Goal: Transaction & Acquisition: Purchase product/service

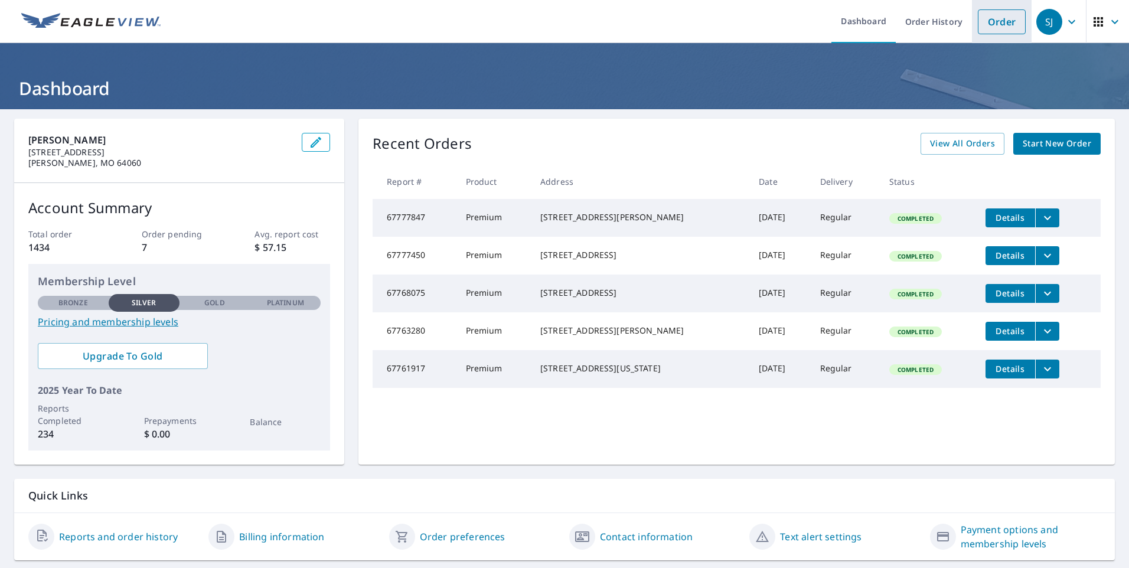
click at [1000, 27] on link "Order" at bounding box center [1002, 21] width 48 height 25
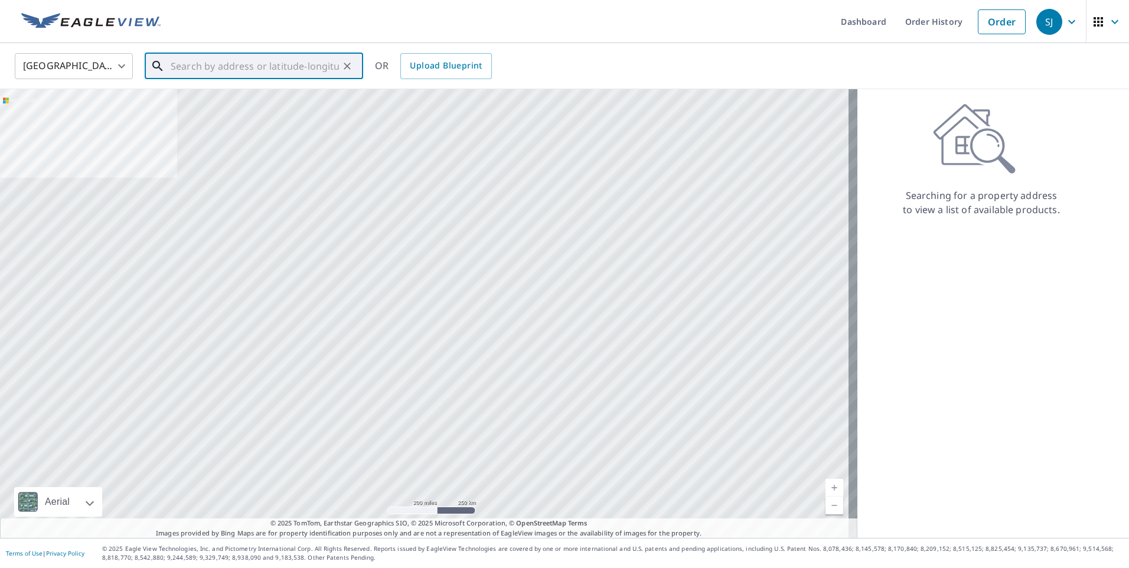
click at [288, 76] on input "text" at bounding box center [255, 66] width 168 height 33
paste input "[STREET_ADDRESS][US_STATE]"
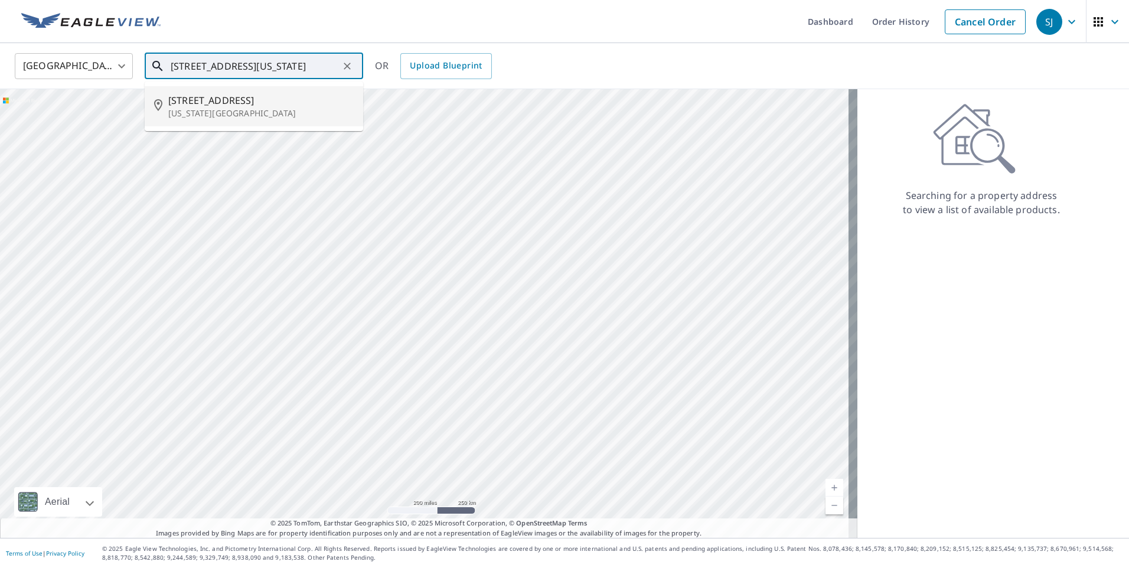
click at [296, 106] on span "[STREET_ADDRESS]" at bounding box center [260, 100] width 185 height 14
type input "[STREET_ADDRESS][US_STATE]"
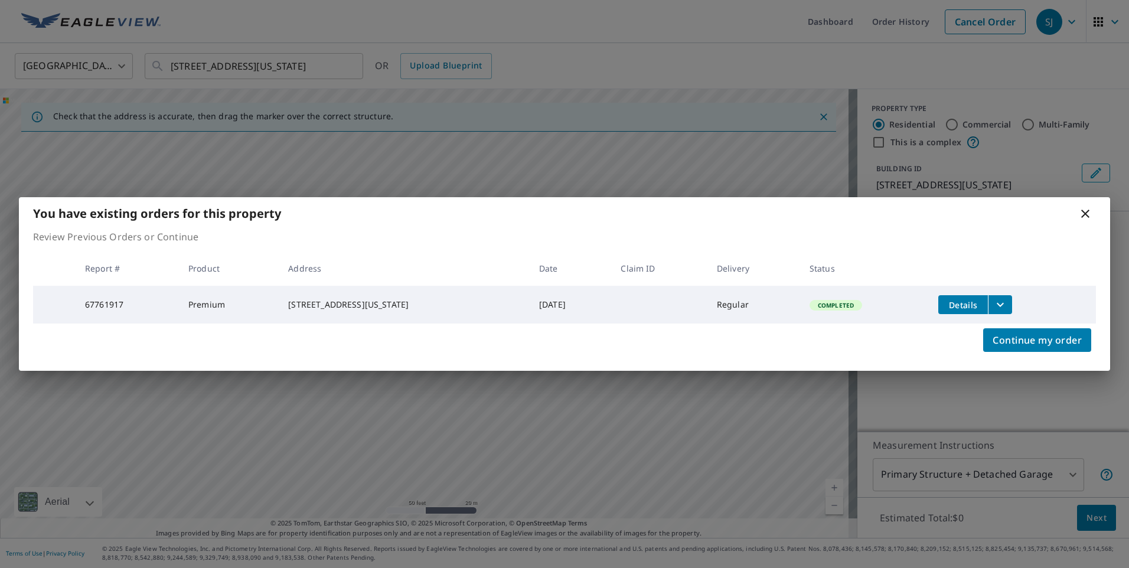
click at [1088, 211] on icon at bounding box center [1086, 214] width 14 height 14
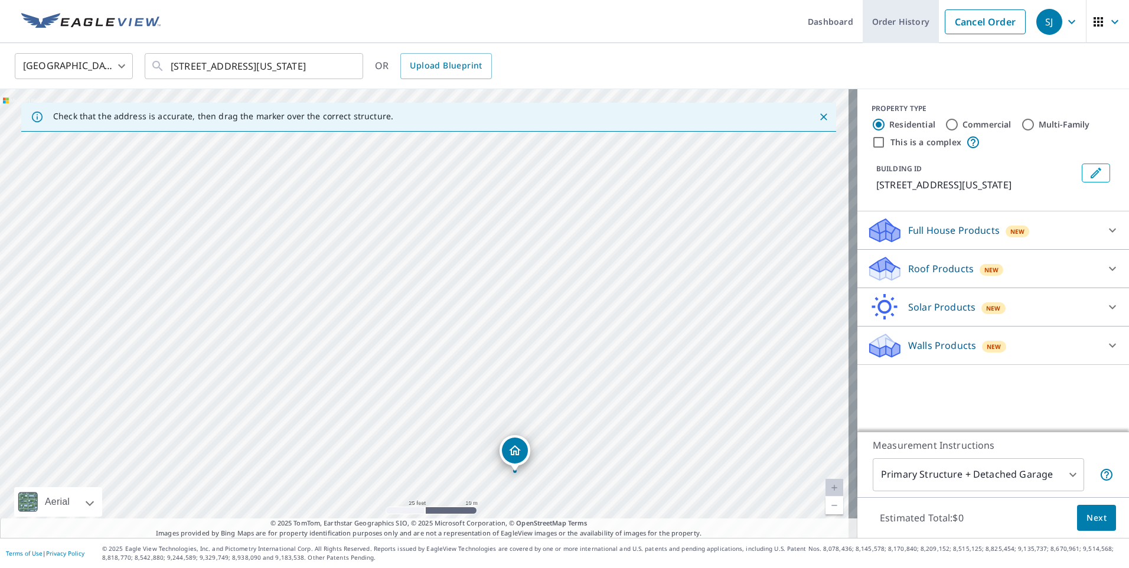
click at [890, 25] on link "Order History" at bounding box center [901, 21] width 76 height 43
